Goal: Transaction & Acquisition: Purchase product/service

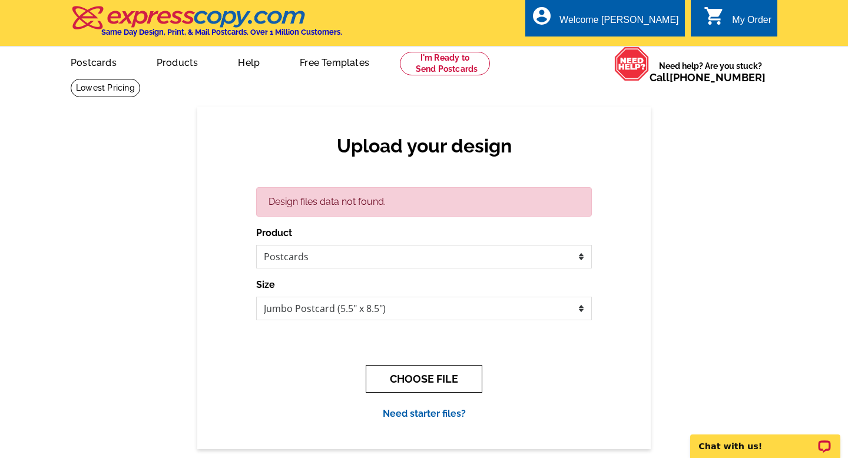
click at [445, 376] on button "CHOOSE FILE" at bounding box center [424, 379] width 117 height 28
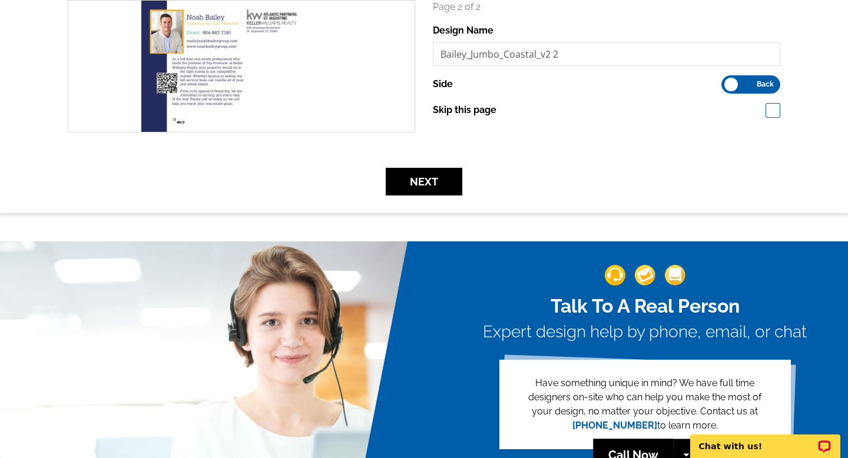
scroll to position [375, 0]
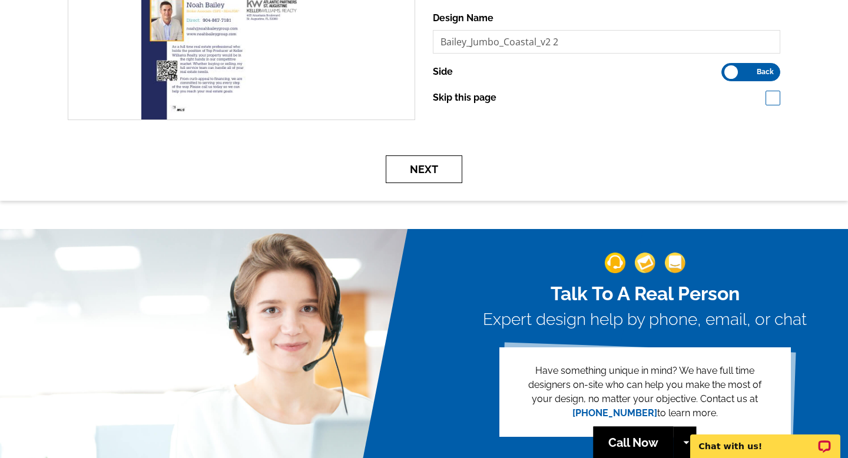
click at [442, 177] on button "Next" at bounding box center [424, 169] width 77 height 28
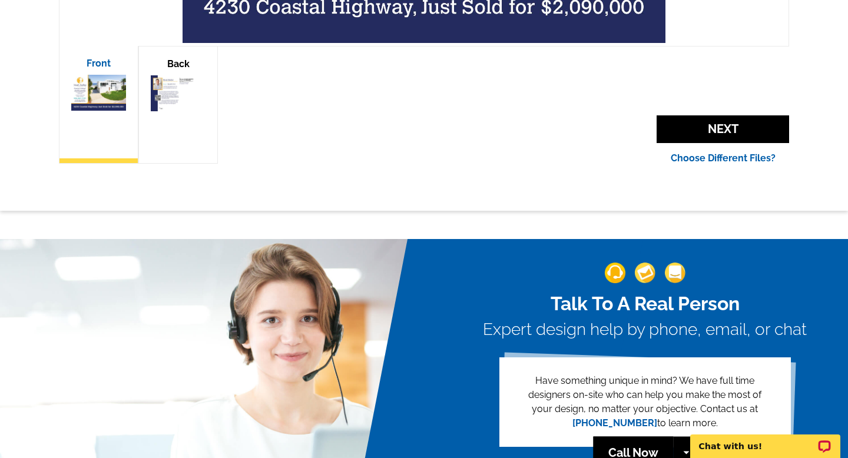
scroll to position [479, 0]
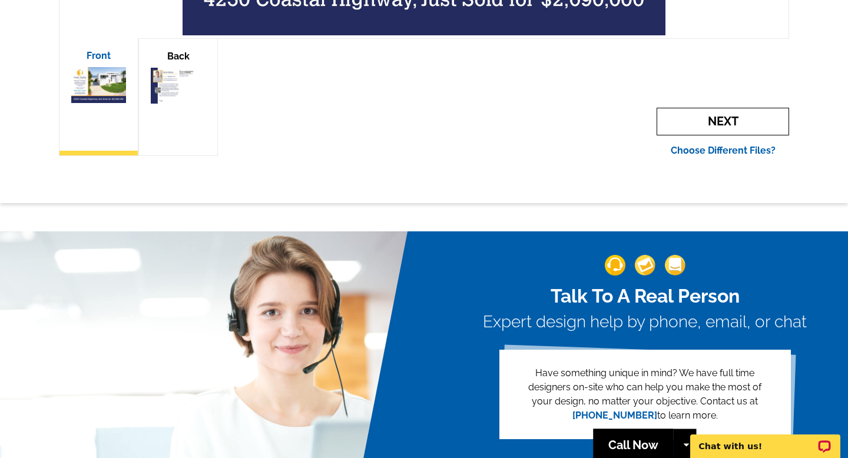
click at [705, 118] on span "Next" at bounding box center [722, 122] width 132 height 28
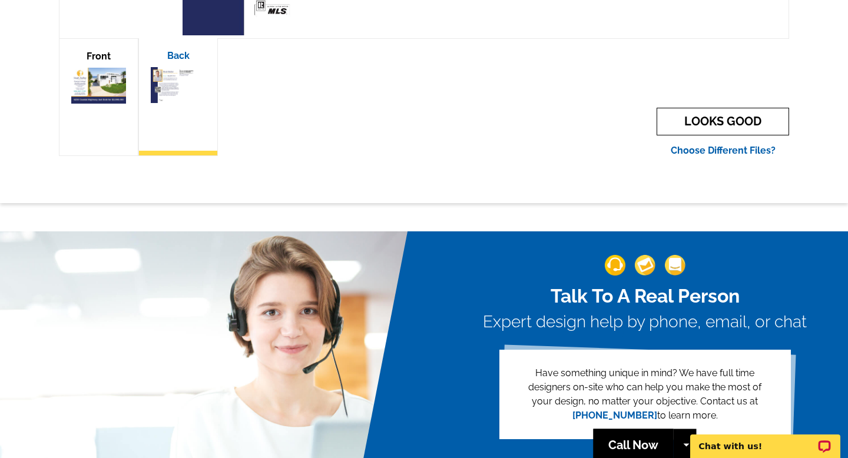
click at [698, 121] on link "LOOKS GOOD" at bounding box center [722, 122] width 132 height 28
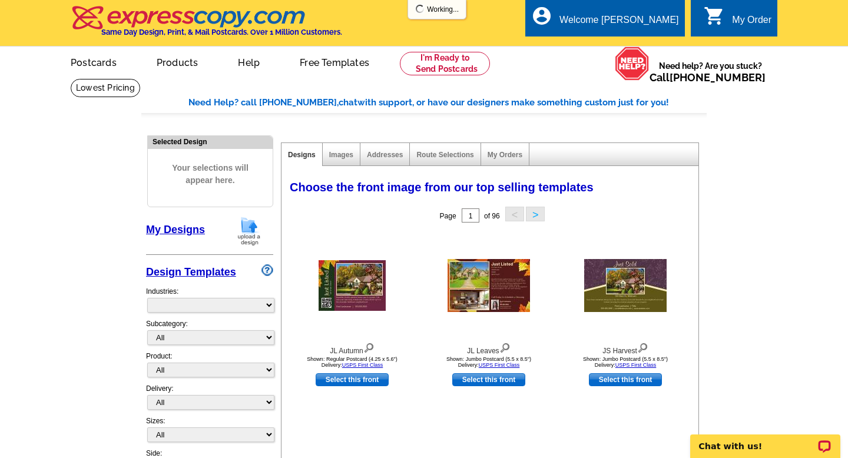
select select "785"
click at [187, 225] on link "My Designs" at bounding box center [175, 230] width 59 height 12
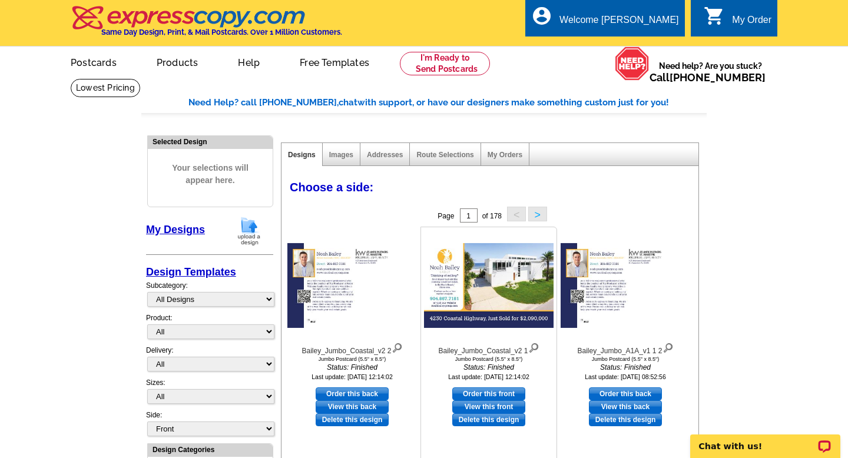
click at [483, 392] on link "Order this front" at bounding box center [488, 393] width 73 height 13
select select "2"
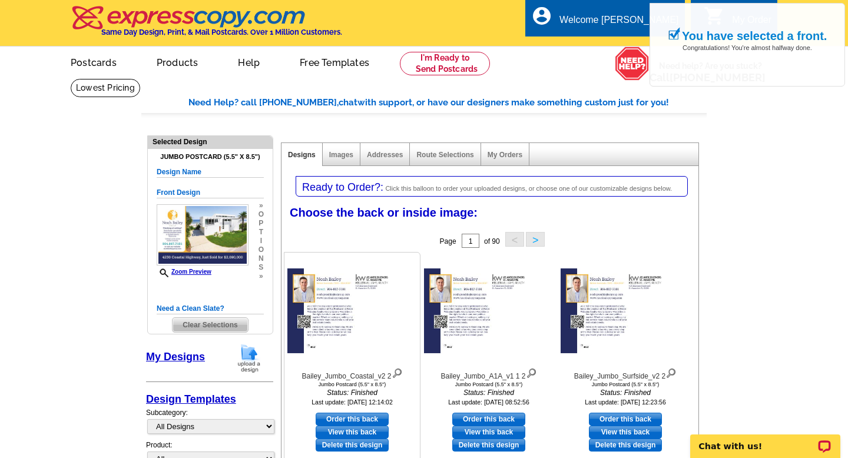
click at [353, 417] on link "Order this back" at bounding box center [352, 419] width 73 height 13
select select "front"
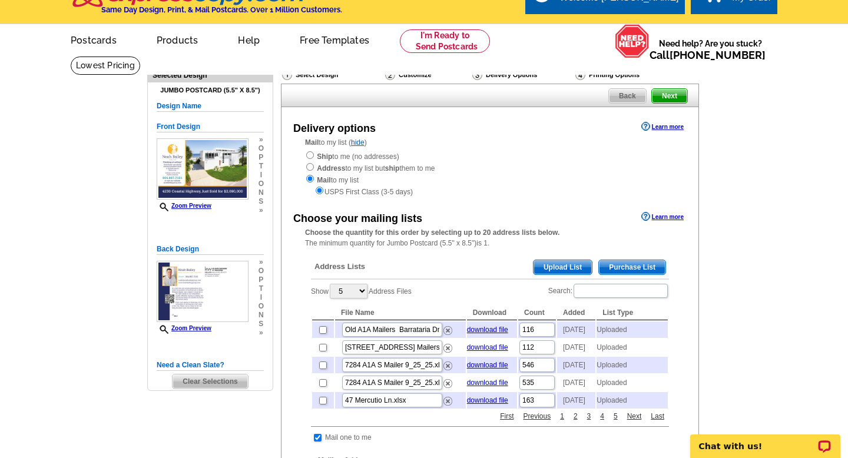
scroll to position [38, 0]
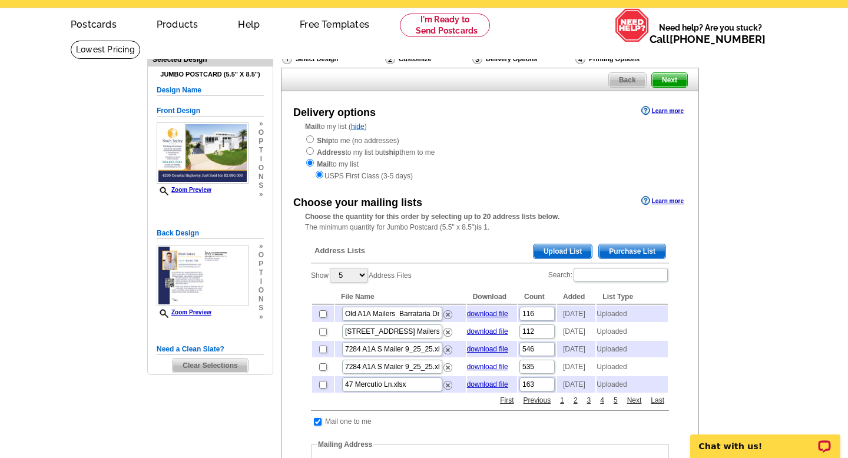
click at [562, 249] on span "Upload List" at bounding box center [562, 251] width 58 height 14
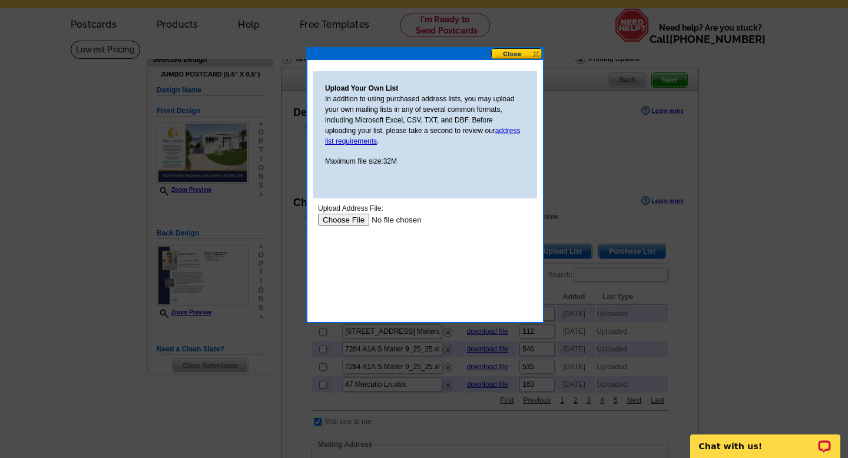
scroll to position [0, 0]
click at [365, 220] on input "file" at bounding box center [392, 220] width 149 height 12
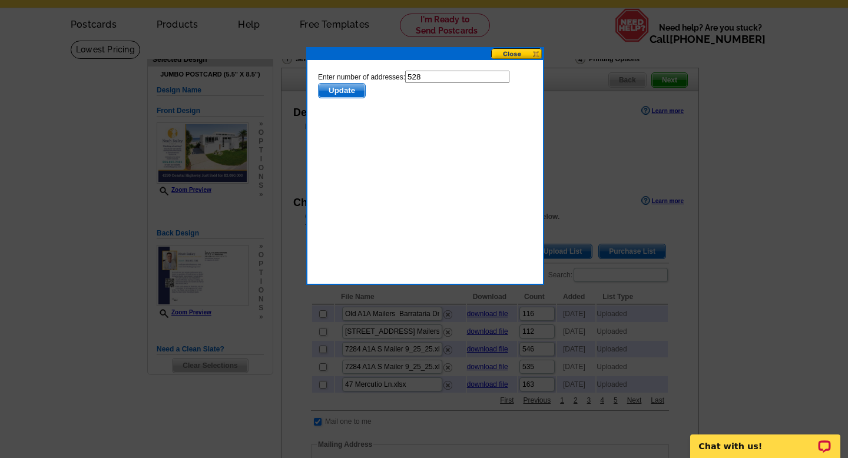
click at [354, 89] on span "Update" at bounding box center [341, 91] width 47 height 14
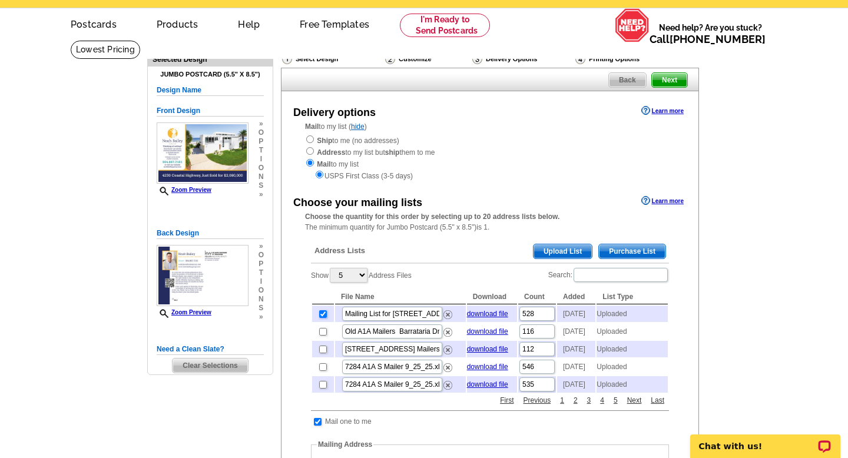
click at [321, 315] on input "checkbox" at bounding box center [323, 314] width 8 height 8
checkbox input "false"
click at [562, 252] on span "Upload List" at bounding box center [562, 251] width 58 height 14
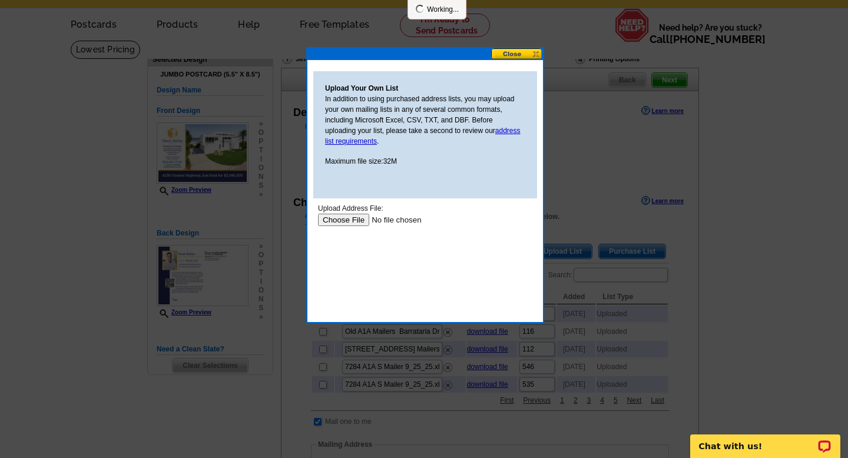
click at [344, 215] on input "file" at bounding box center [392, 220] width 149 height 12
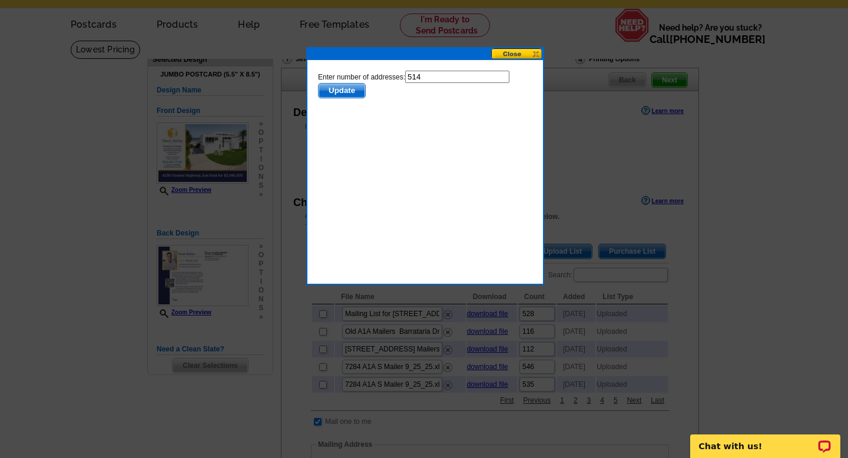
click at [353, 91] on span "Update" at bounding box center [341, 91] width 47 height 14
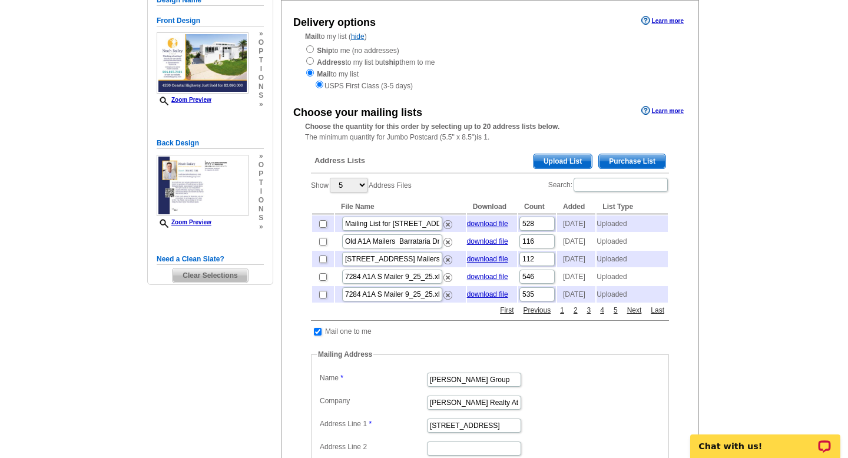
scroll to position [139, 0]
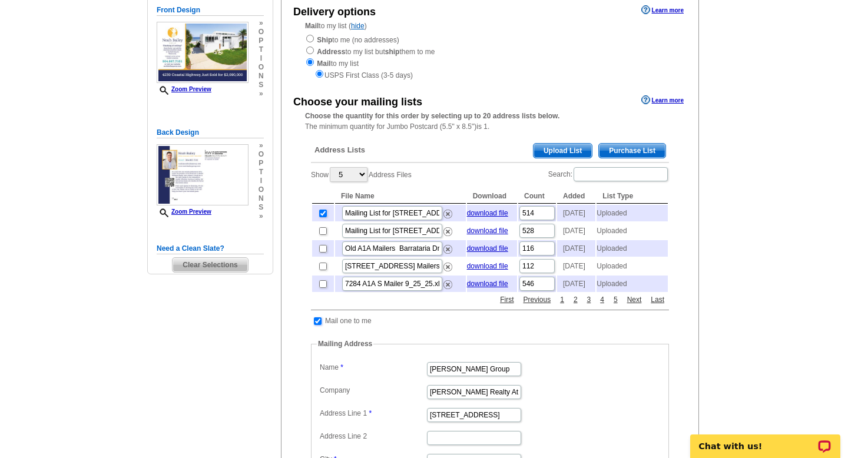
click at [316, 325] on input "checkbox" at bounding box center [318, 321] width 8 height 8
checkbox input "false"
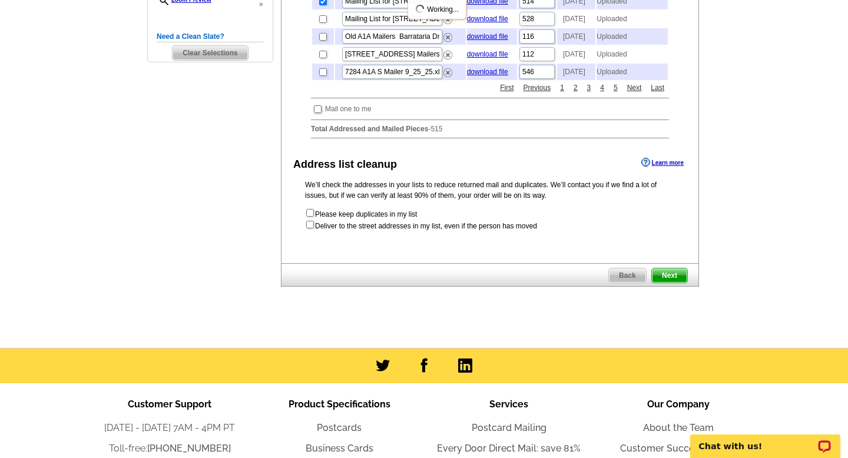
scroll to position [361, 0]
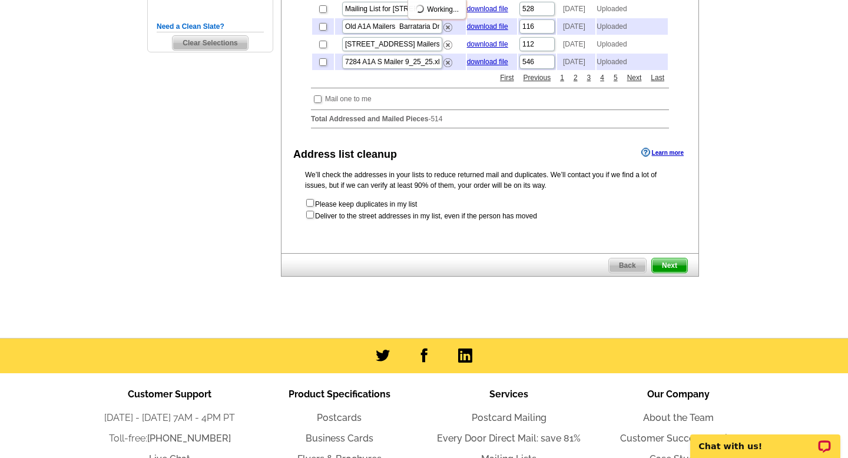
click at [675, 273] on span "Next" at bounding box center [669, 265] width 35 height 14
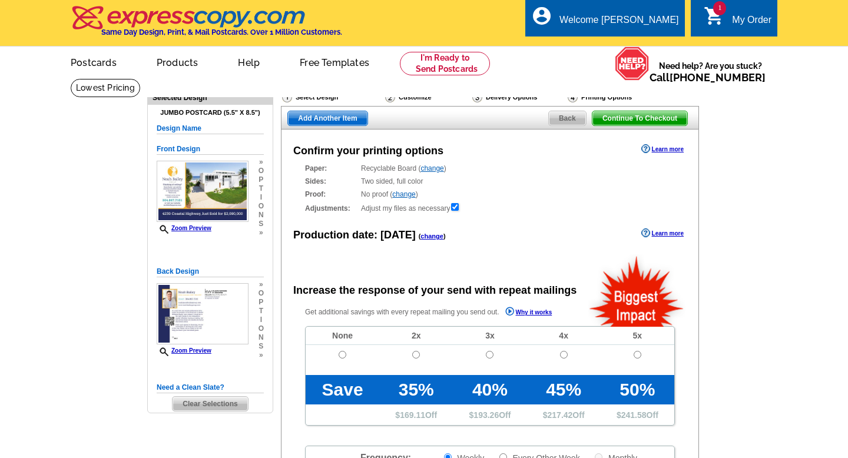
radio input "false"
click at [344, 356] on input "radio" at bounding box center [343, 355] width 8 height 8
radio input "true"
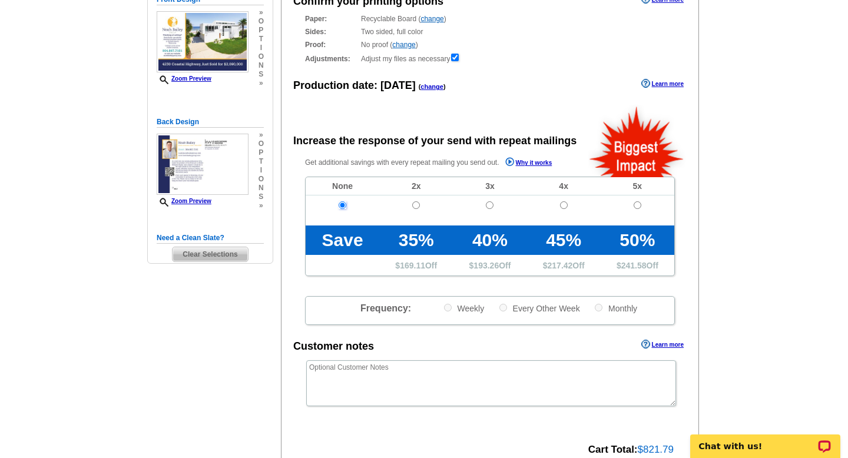
scroll to position [253, 0]
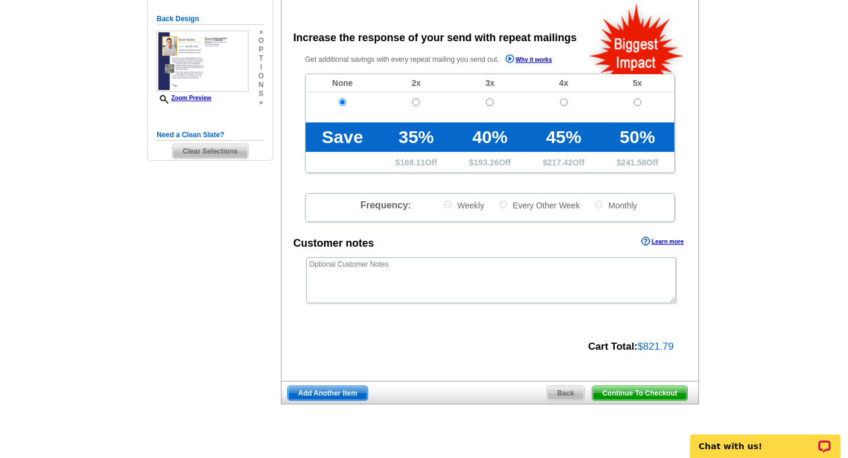
click at [638, 393] on span "Continue To Checkout" at bounding box center [639, 393] width 95 height 14
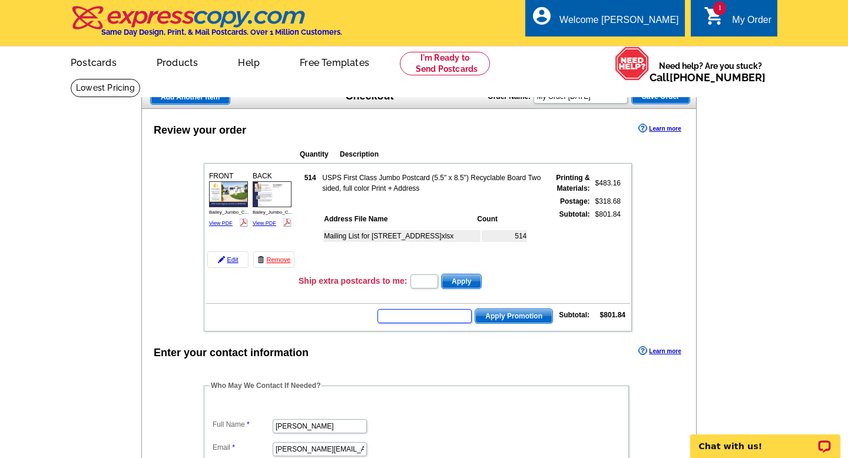
click at [425, 321] on input "text" at bounding box center [424, 316] width 94 height 14
paste input "CC2330"
type input "CC2330"
click at [500, 317] on span "Apply Promotion" at bounding box center [513, 316] width 77 height 14
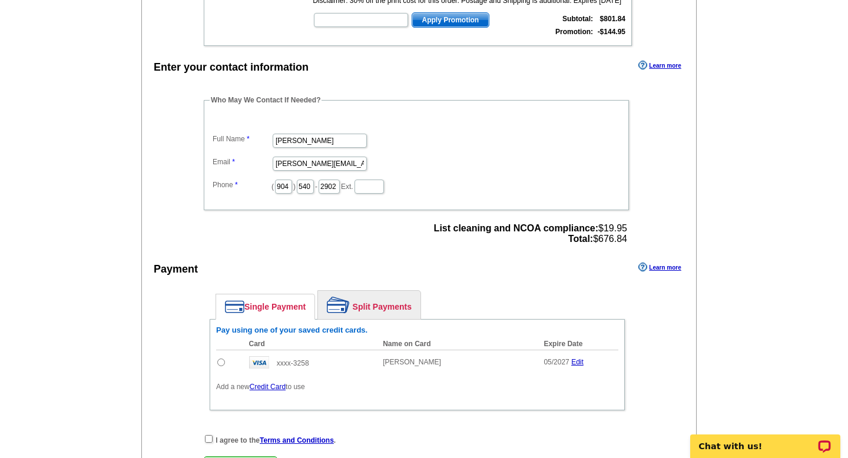
scroll to position [381, 0]
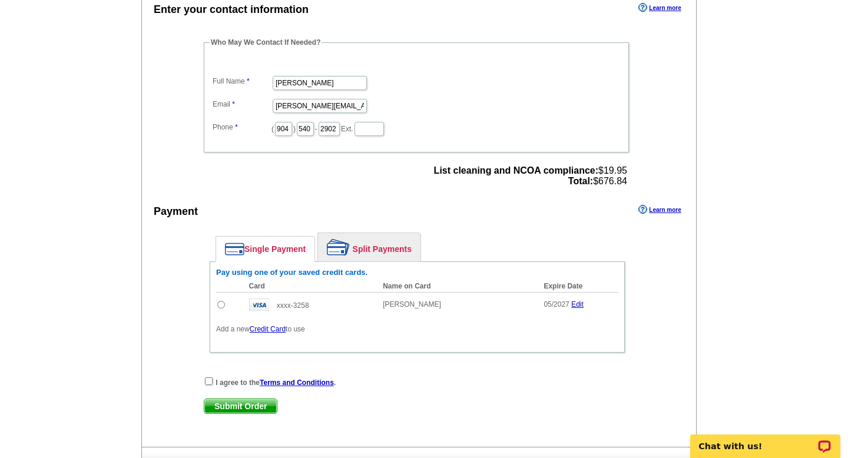
click at [220, 307] on input "radio" at bounding box center [221, 305] width 8 height 8
radio input "true"
click at [610, 181] on span "List cleaning and NCOA compliance: $19.95 Total: $676.84" at bounding box center [530, 175] width 193 height 21
copy span "676.84"
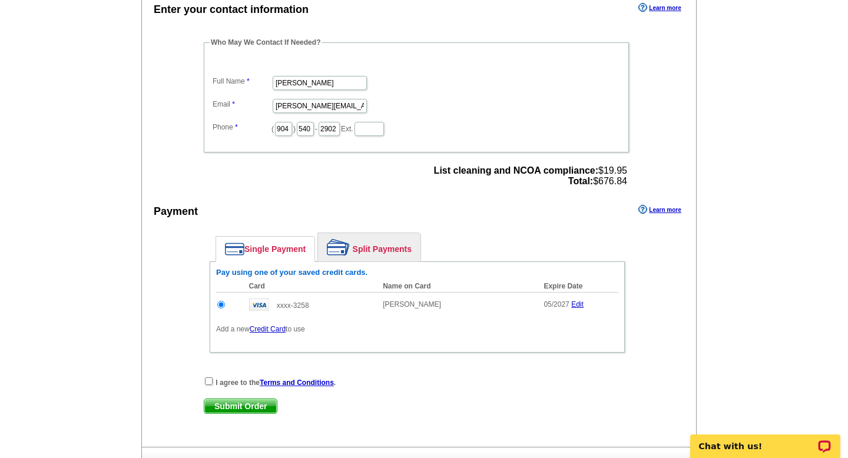
click at [211, 385] on div "I agree to the Terms and Conditions ." at bounding box center [417, 382] width 427 height 12
click at [208, 380] on input "checkbox" at bounding box center [209, 381] width 8 height 8
checkbox input "true"
click at [232, 406] on span "Submit Order" at bounding box center [240, 406] width 72 height 14
